Goal: Information Seeking & Learning: Learn about a topic

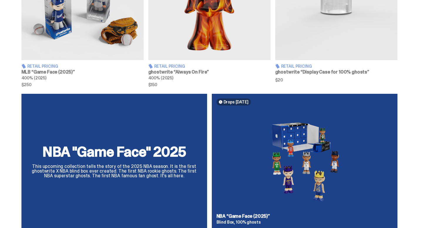
scroll to position [380, 0]
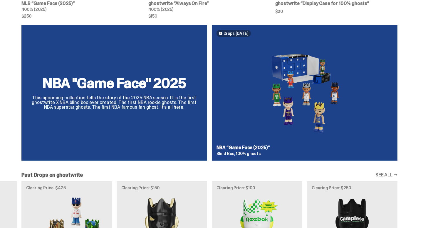
click at [251, 106] on div "NBA "Game Face" 2025 This upcoming collection tells the story of the 2025 NBA s…" at bounding box center [209, 95] width 418 height 140
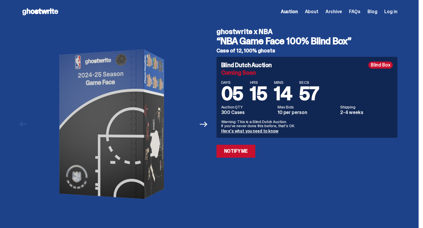
click at [234, 131] on link "Here's what you need to know" at bounding box center [249, 131] width 57 height 5
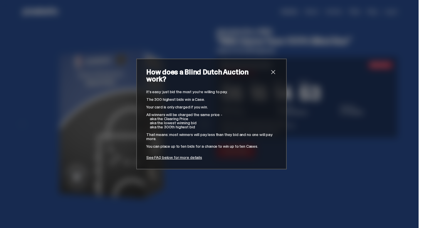
click at [274, 76] on span "close" at bounding box center [272, 72] width 7 height 7
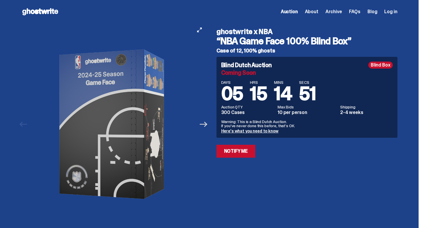
click at [205, 125] on icon "Next" at bounding box center [204, 125] width 8 height 8
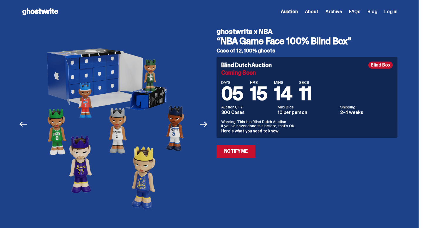
click at [249, 131] on link "Here's what you need to know" at bounding box center [249, 131] width 57 height 5
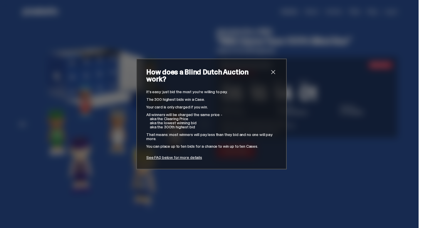
click at [178, 155] on link "See FAQ below for more details" at bounding box center [174, 157] width 56 height 5
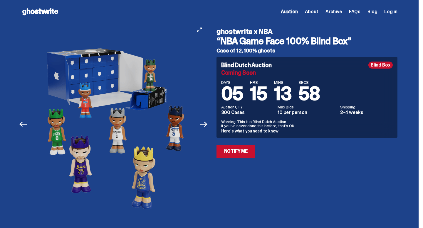
click at [210, 125] on button "Next" at bounding box center [203, 124] width 13 height 13
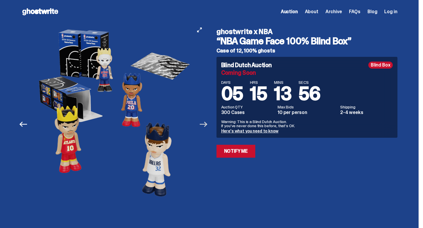
click at [206, 124] on icon "Next" at bounding box center [204, 125] width 8 height 8
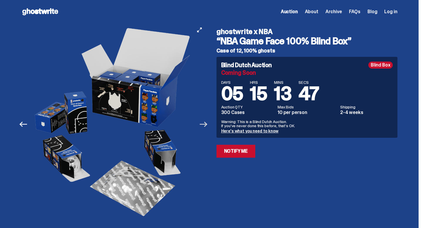
click at [207, 126] on icon "Next" at bounding box center [204, 124] width 8 height 5
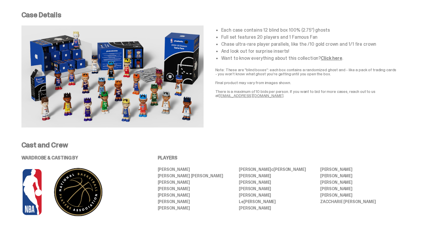
scroll to position [248, 0]
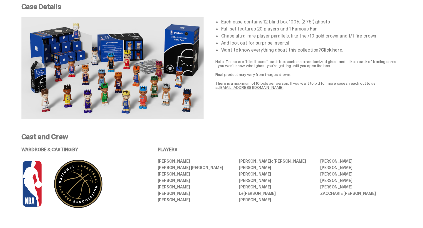
click at [325, 50] on link "Click here" at bounding box center [331, 50] width 21 height 6
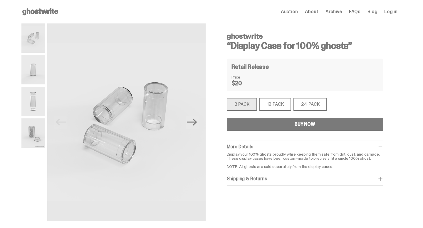
click at [45, 13] on use at bounding box center [40, 11] width 36 height 7
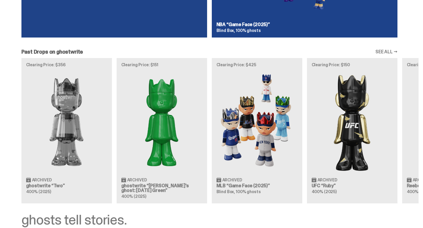
scroll to position [503, 0]
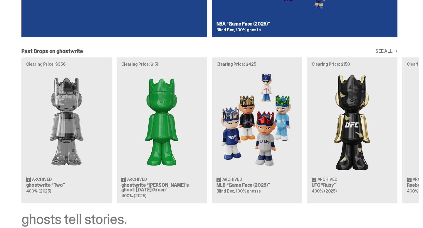
click at [388, 50] on link "SEE ALL →" at bounding box center [386, 51] width 22 height 5
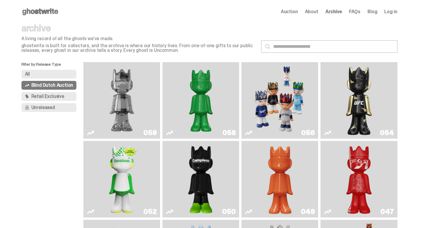
click at [62, 97] on span "Retail Exclusive" at bounding box center [47, 96] width 33 height 5
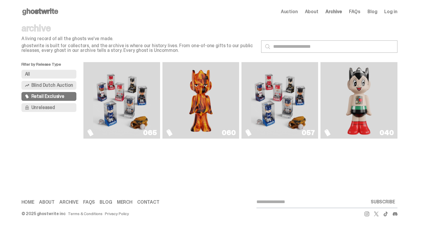
click at [291, 110] on img "Game Face (2025)" at bounding box center [280, 101] width 58 height 72
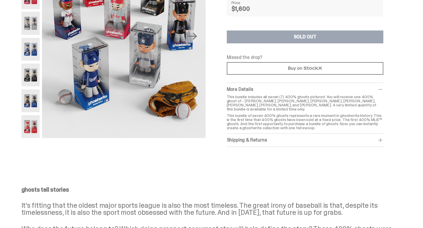
scroll to position [93, 0]
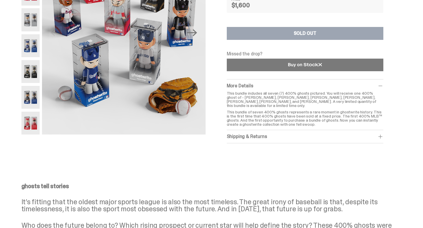
click at [257, 69] on link at bounding box center [305, 65] width 156 height 13
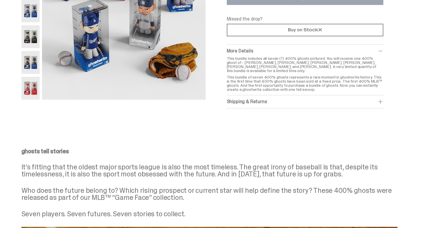
scroll to position [129, 0]
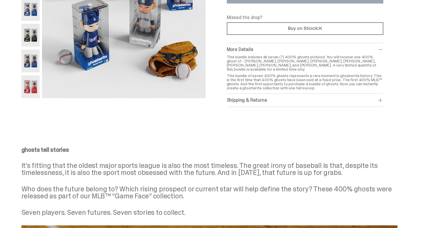
click at [262, 38] on div "ghostwrite x MLB “Game Face (2025) - 400% Complete Set” Set of 7, 400% ghosts R…" at bounding box center [305, 3] width 156 height 208
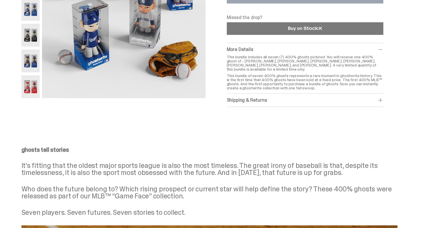
click at [262, 33] on link at bounding box center [305, 28] width 156 height 13
